Goal: Task Accomplishment & Management: Use online tool/utility

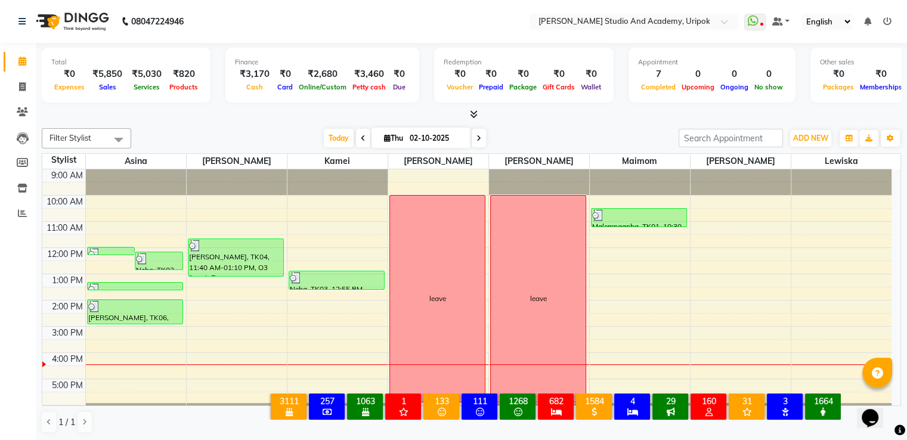
scroll to position [23, 0]
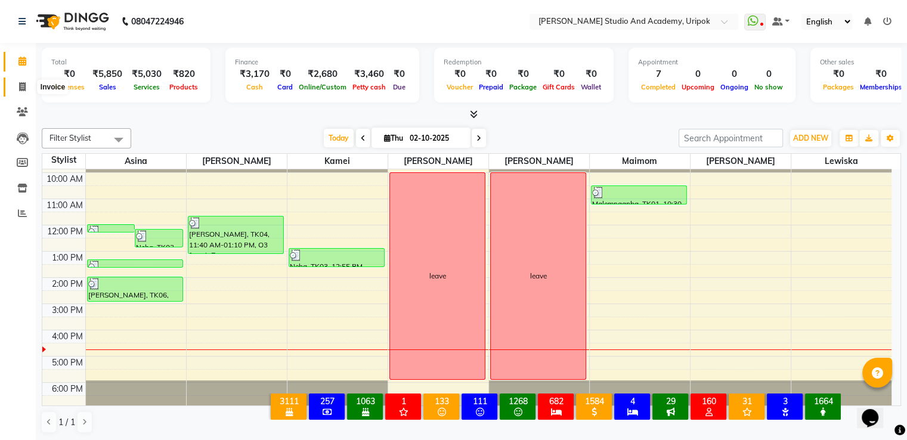
click at [20, 83] on icon at bounding box center [22, 86] width 7 height 9
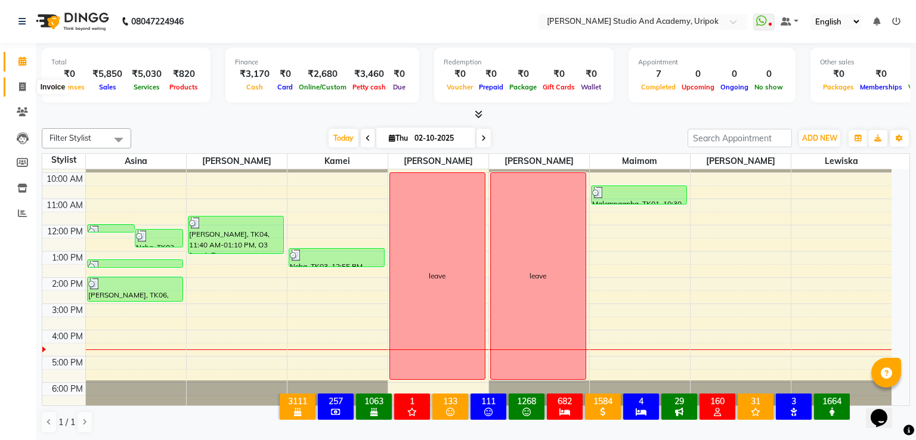
select select "service"
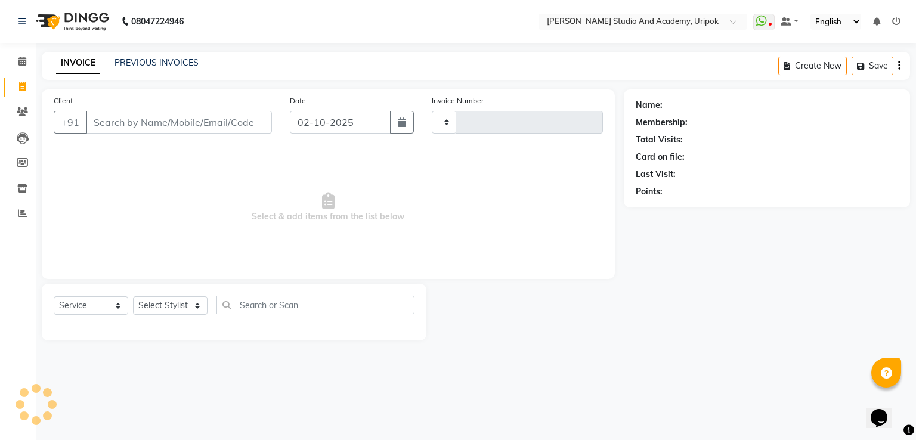
type input "1411"
select select "4880"
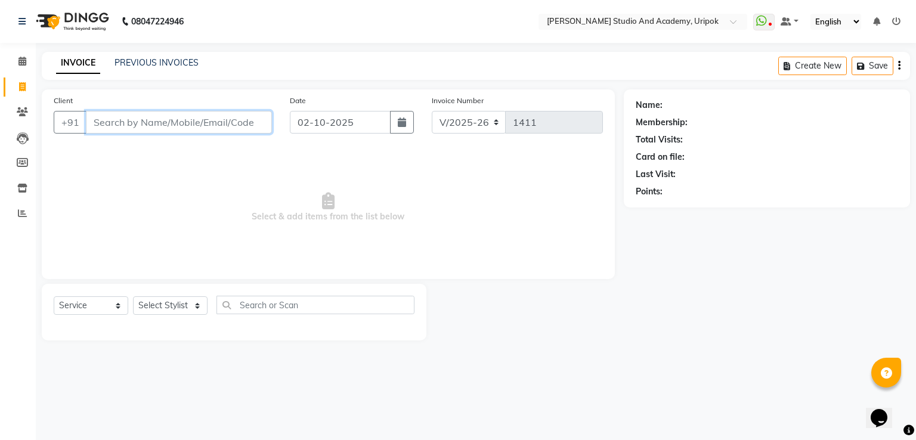
click at [126, 123] on input "Client" at bounding box center [179, 122] width 186 height 23
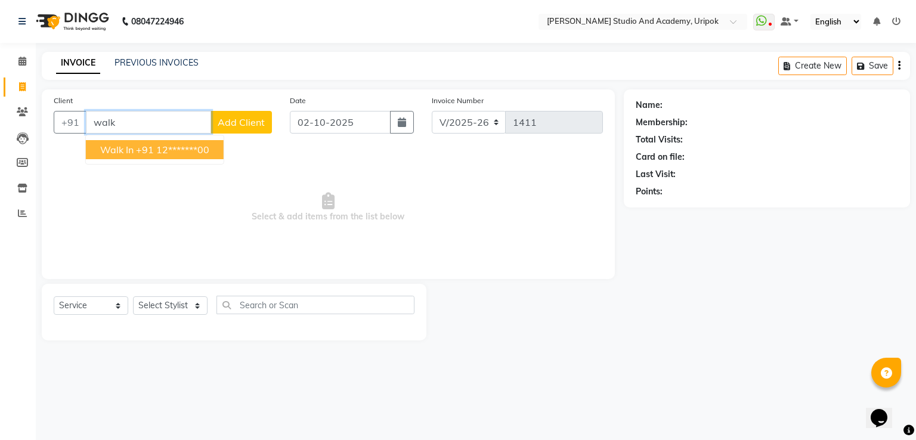
click at [131, 151] on span "Walk In" at bounding box center [116, 150] width 33 height 12
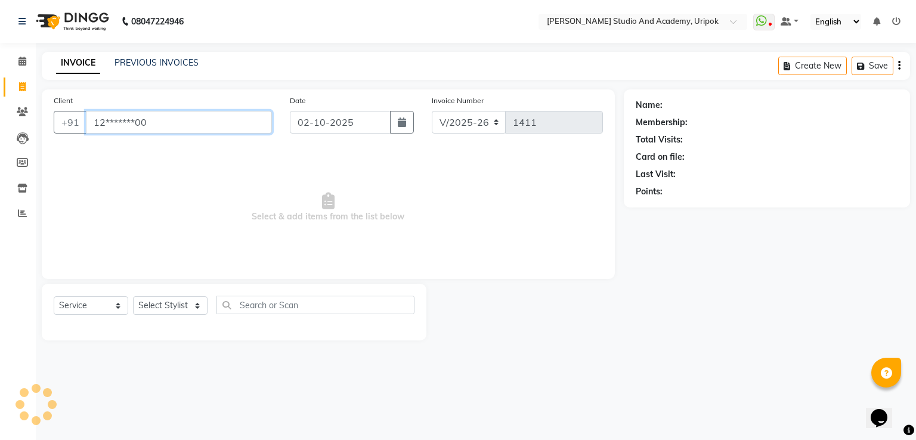
type input "12*******00"
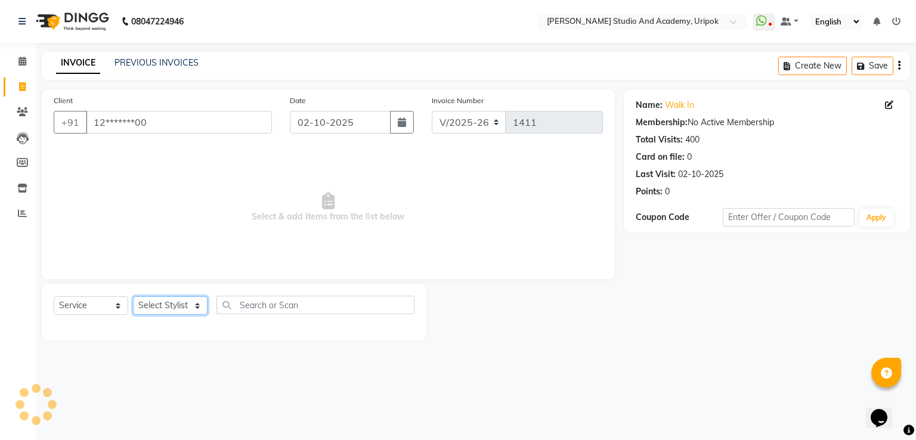
click at [168, 304] on select "Select Stylist [PERSON_NAME] [PERSON_NAME] [PERSON_NAME] [PERSON_NAME] [PERSON_…" at bounding box center [170, 306] width 75 height 18
select select "29613"
click at [133, 297] on select "Select Stylist [PERSON_NAME] [PERSON_NAME] [PERSON_NAME] [PERSON_NAME] [PERSON_…" at bounding box center [170, 306] width 75 height 18
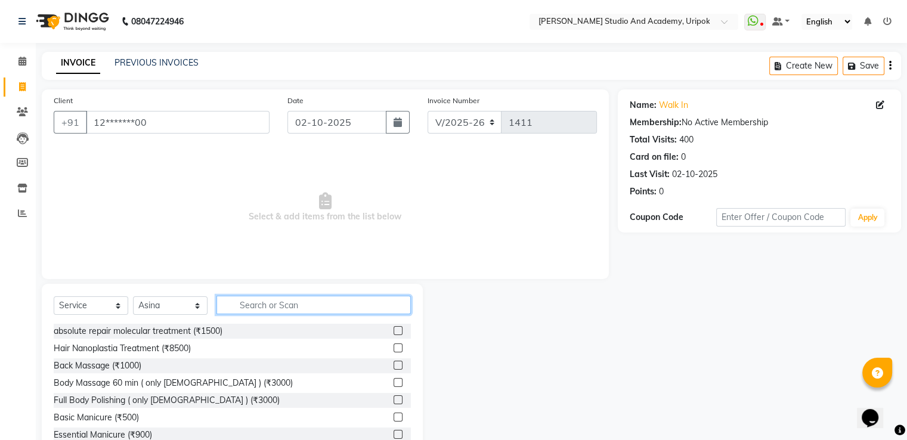
click at [300, 304] on input "text" at bounding box center [314, 305] width 194 height 18
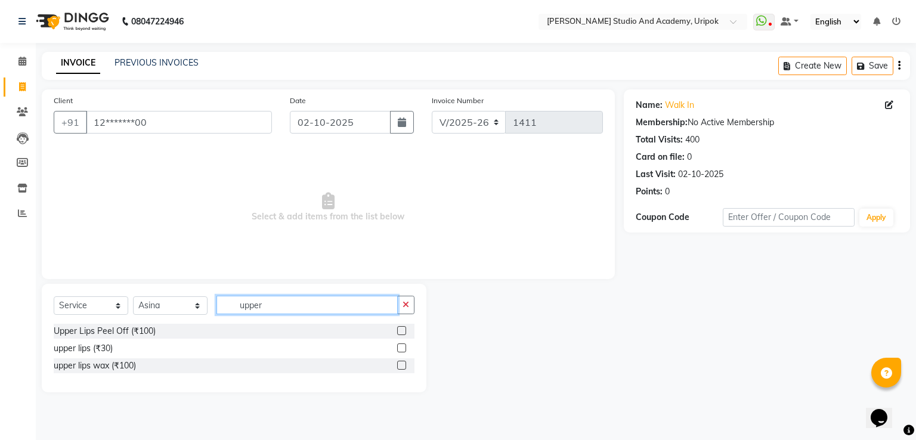
type input "upper"
click at [405, 347] on label at bounding box center [401, 348] width 9 height 9
click at [405, 347] on input "checkbox" at bounding box center [401, 349] width 8 height 8
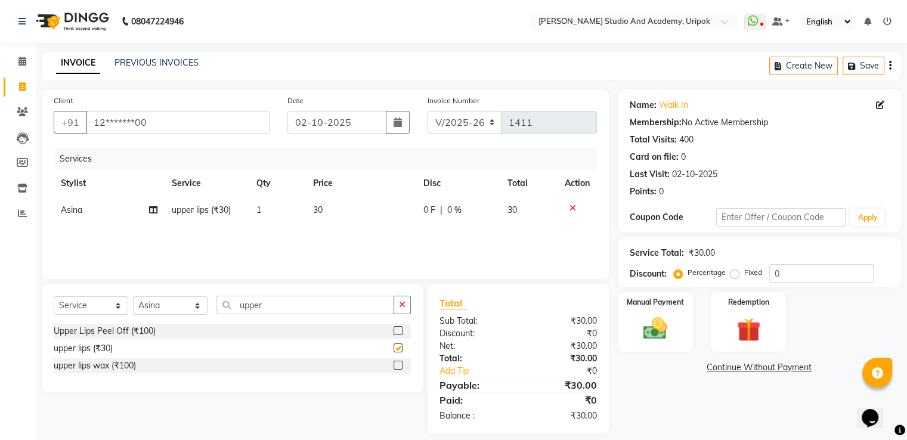
checkbox input "false"
click at [288, 308] on input "upper" at bounding box center [306, 305] width 178 height 18
type input "u"
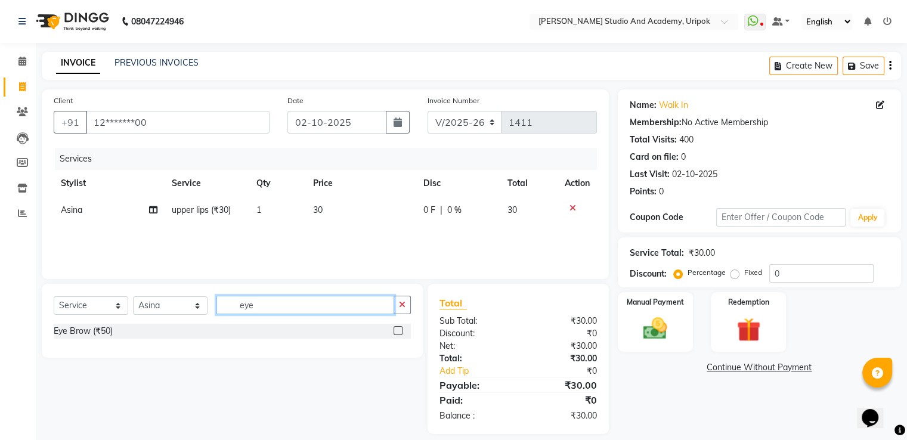
type input "eye"
click at [399, 332] on label at bounding box center [398, 330] width 9 height 9
click at [399, 332] on input "checkbox" at bounding box center [398, 332] width 8 height 8
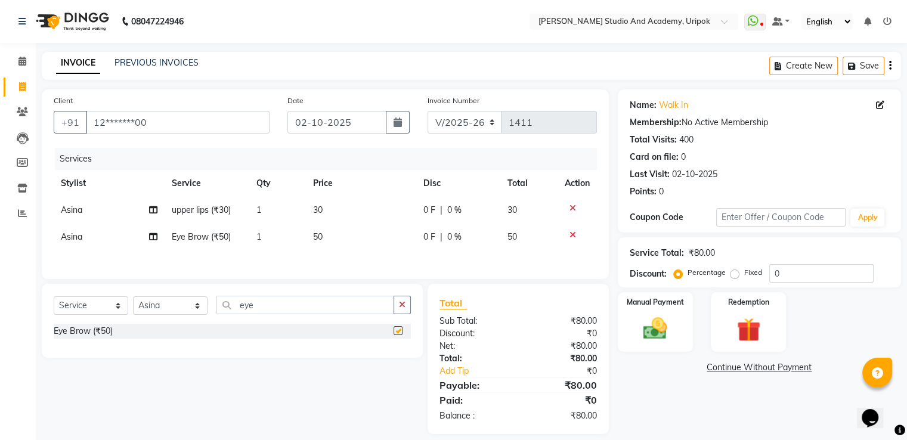
checkbox input "false"
click at [662, 331] on img at bounding box center [655, 329] width 40 height 29
click at [748, 370] on span "GPay" at bounding box center [746, 369] width 24 height 14
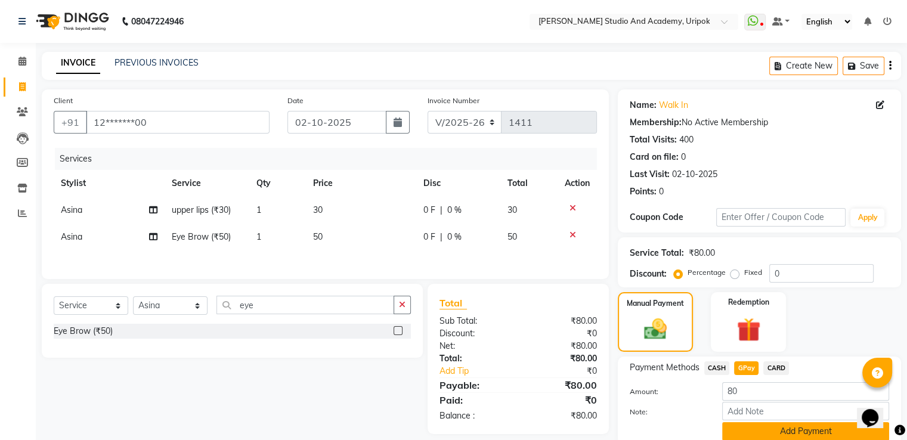
click at [756, 429] on button "Add Payment" at bounding box center [805, 431] width 167 height 18
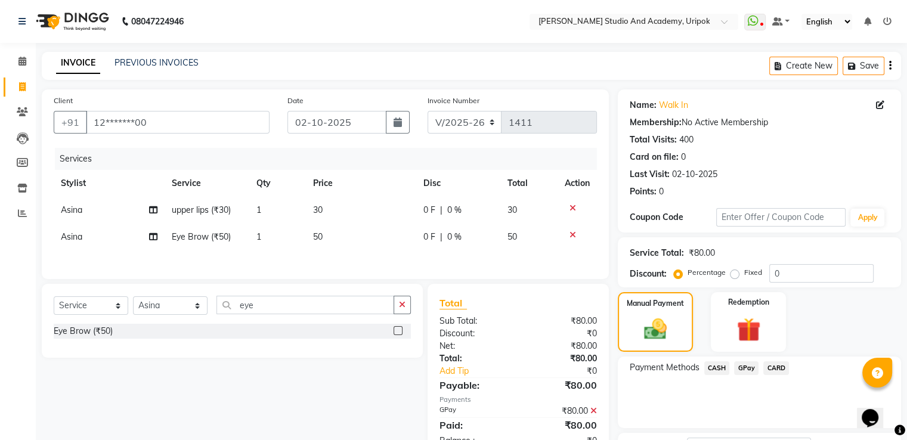
scroll to position [97, 0]
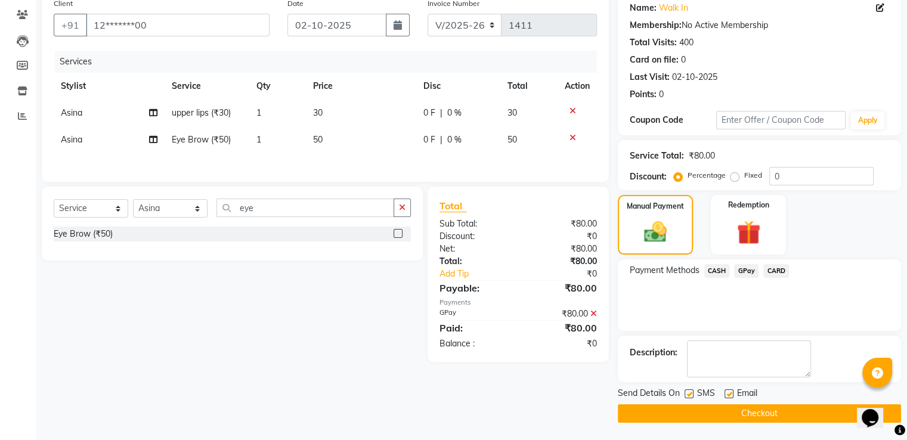
click at [790, 423] on main "INVOICE PREVIOUS INVOICES Create New Save Client +91 12*******00 Date [DATE] In…" at bounding box center [472, 198] width 872 height 486
click at [785, 416] on button "Checkout" at bounding box center [759, 413] width 283 height 18
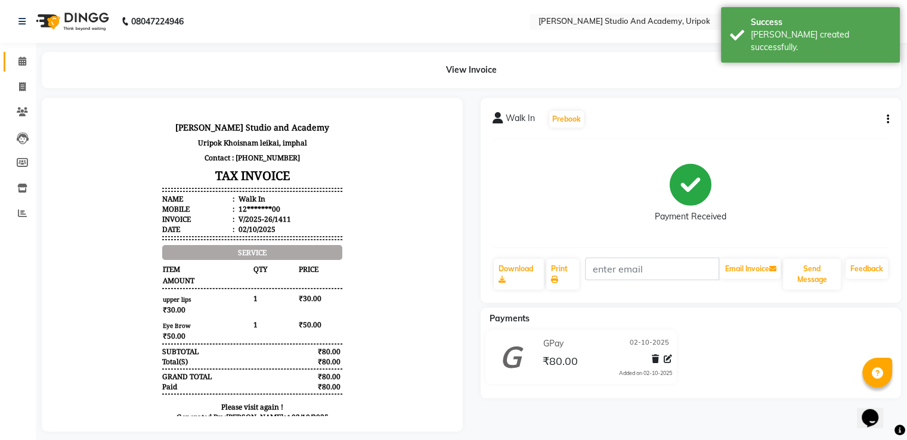
click at [26, 52] on link "Calendar" at bounding box center [18, 62] width 29 height 20
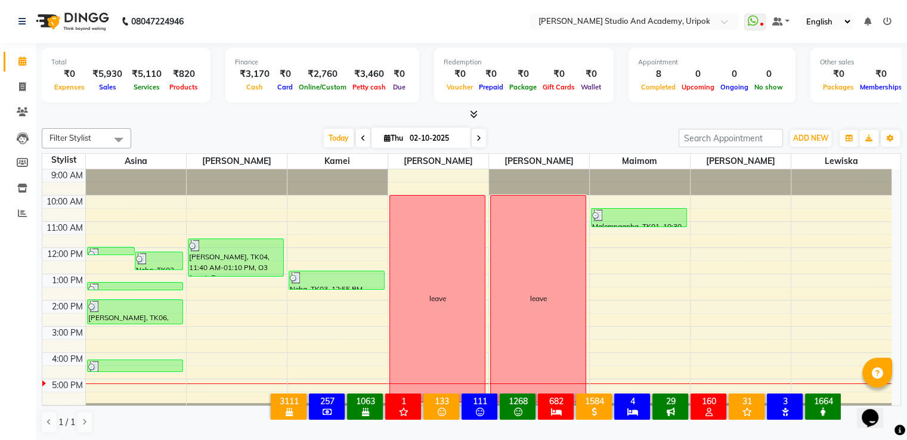
click at [675, 342] on div "9:00 AM 10:00 AM 11:00 AM 12:00 PM 1:00 PM 2:00 PM 3:00 PM 4:00 PM 5:00 PM 6:00…" at bounding box center [467, 300] width 850 height 262
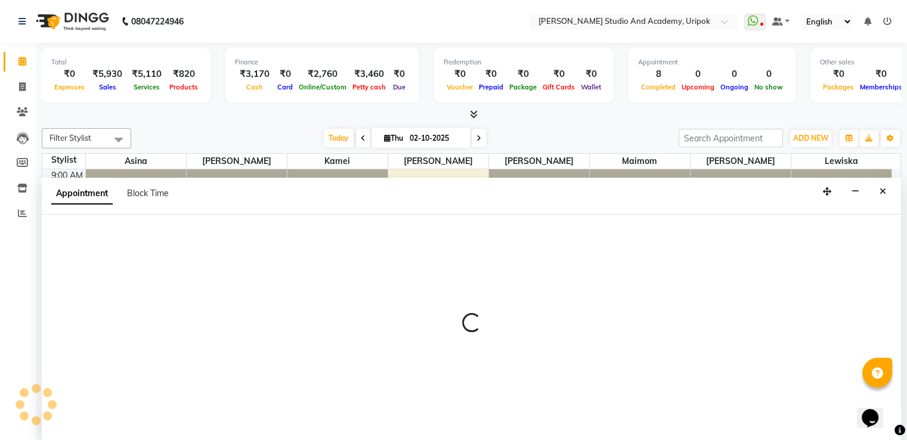
select select "90384"
select select "tentative"
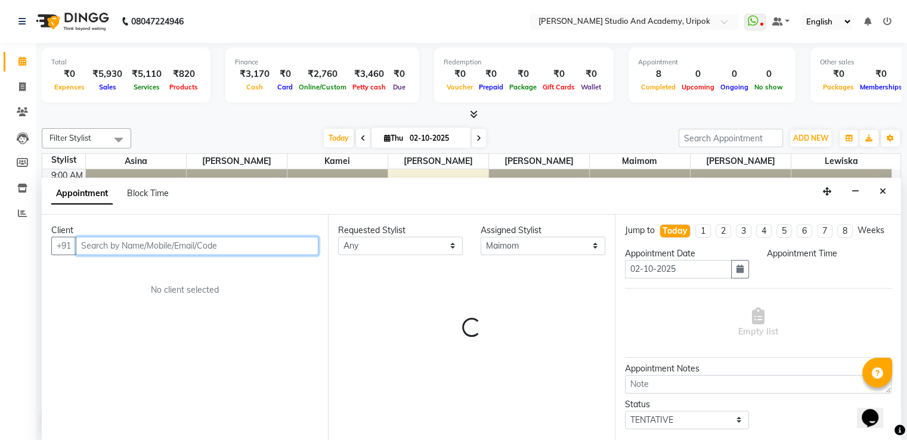
scroll to position [1, 0]
select select "930"
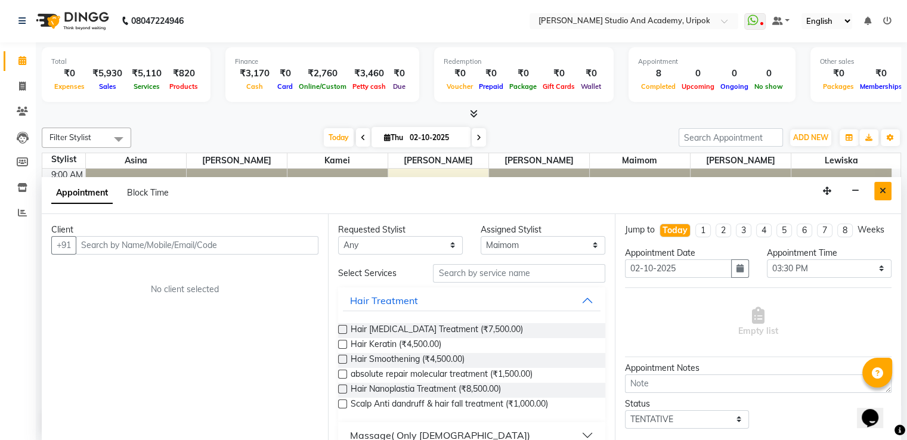
click at [885, 188] on icon "Close" at bounding box center [883, 191] width 7 height 8
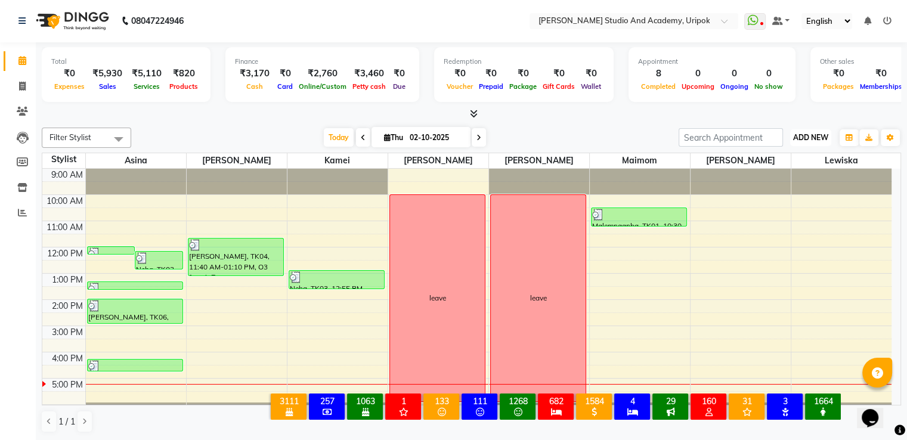
click at [820, 143] on button "ADD NEW Toggle Dropdown" at bounding box center [810, 137] width 41 height 17
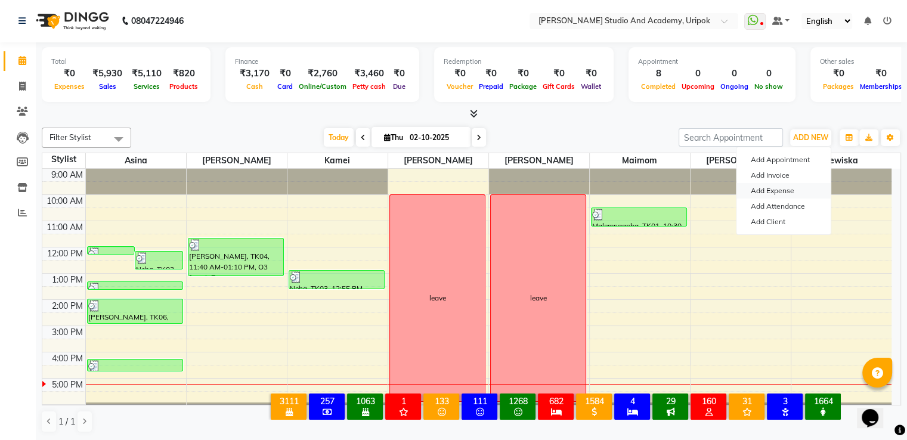
click at [753, 194] on link "Add Expense" at bounding box center [784, 191] width 94 height 16
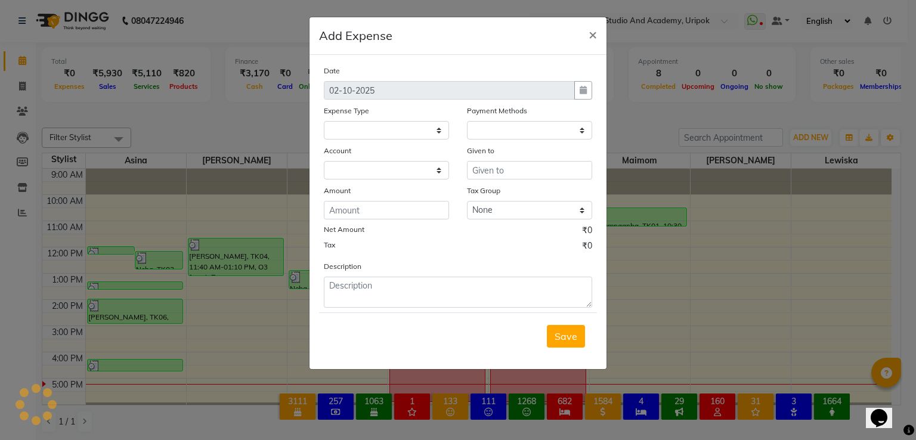
select select
select select "1"
select select "3739"
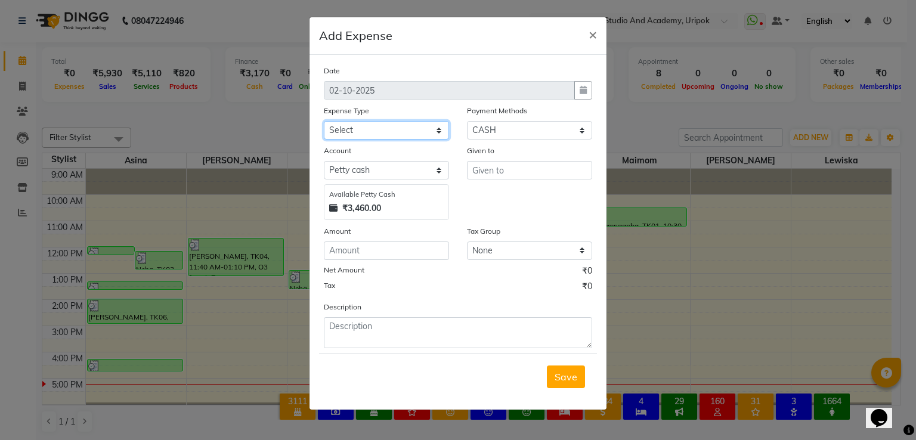
click at [375, 137] on select "Select Advance Salary Bank charges Car maintenance Cash transfer to bank Cash t…" at bounding box center [386, 130] width 125 height 18
select select "8021"
click at [324, 122] on select "Select Advance Salary Bank charges Car maintenance Cash transfer to bank Cash t…" at bounding box center [386, 130] width 125 height 18
click at [490, 180] on input "text" at bounding box center [529, 170] width 125 height 18
type input "jar"
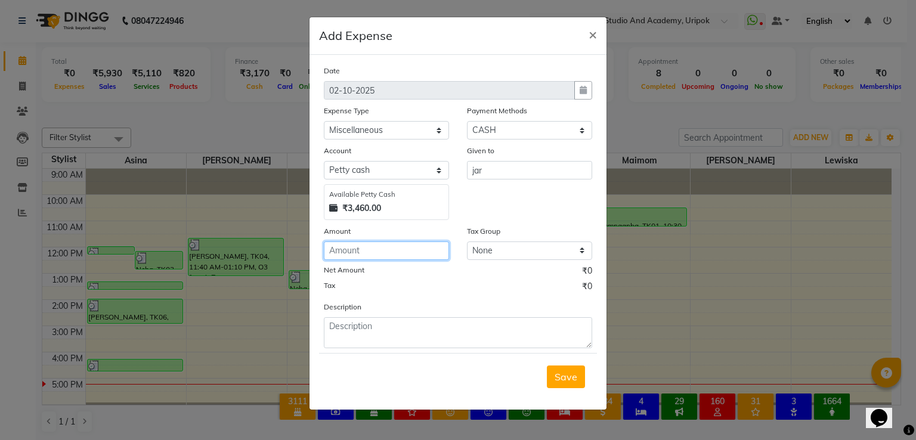
click at [386, 246] on input "number" at bounding box center [386, 251] width 125 height 18
type input "200"
click at [565, 372] on button "Save" at bounding box center [566, 377] width 38 height 23
